Goal: Task Accomplishment & Management: Manage account settings

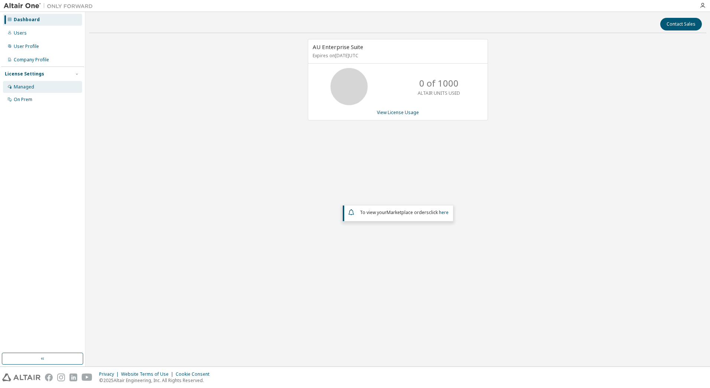
click at [58, 85] on div "Managed" at bounding box center [42, 87] width 79 height 12
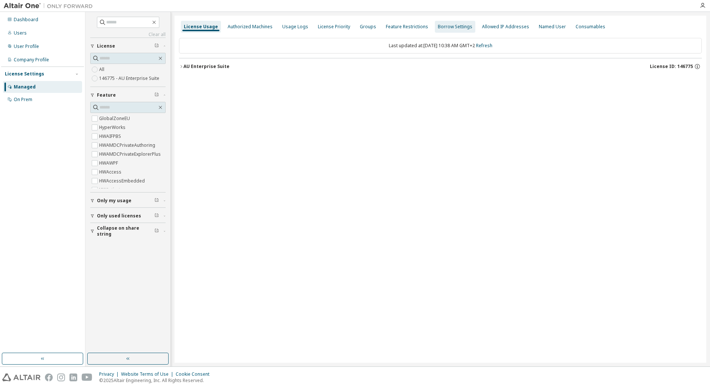
click at [363, 31] on div "Groups" at bounding box center [368, 27] width 22 height 12
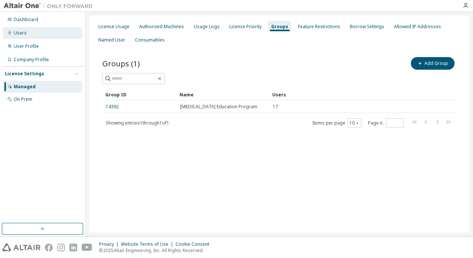
click at [46, 33] on div "Users" at bounding box center [42, 33] width 79 height 12
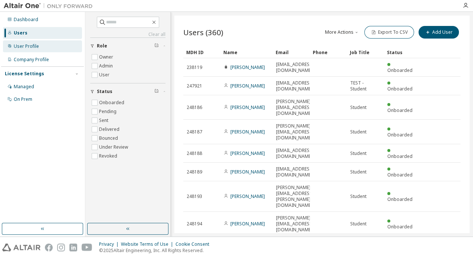
click at [41, 46] on div "User Profile" at bounding box center [42, 46] width 79 height 12
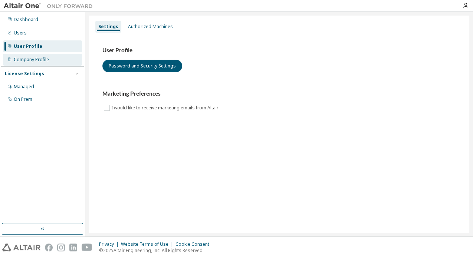
click at [37, 55] on div "Company Profile" at bounding box center [42, 60] width 79 height 12
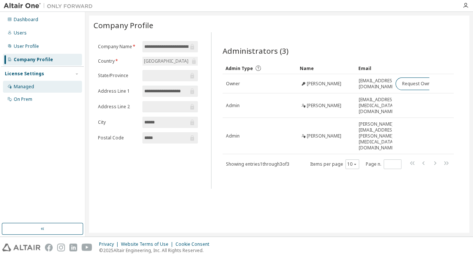
click at [40, 81] on div "Managed" at bounding box center [42, 87] width 79 height 12
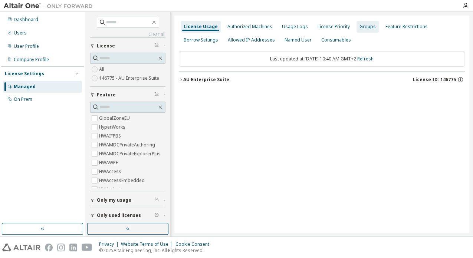
click at [369, 24] on div "Groups" at bounding box center [368, 27] width 16 height 6
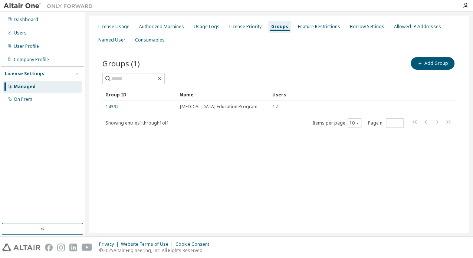
click at [245, 46] on div "License Usage Authorized Machines Usage Logs License Priority Groups Feature Re…" at bounding box center [280, 33] width 372 height 27
